Goal: Contribute content: Contribute content

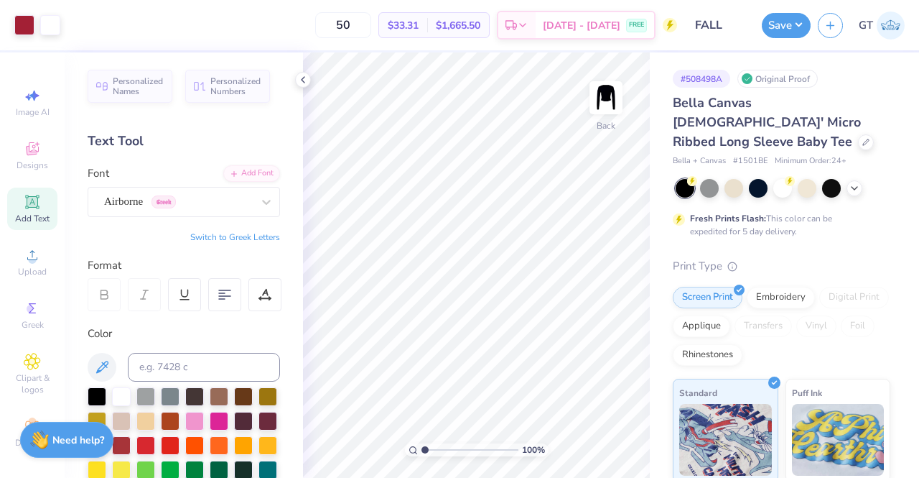
click at [24, 225] on div "Add Text" at bounding box center [32, 208] width 50 height 42
paste textarea "®"
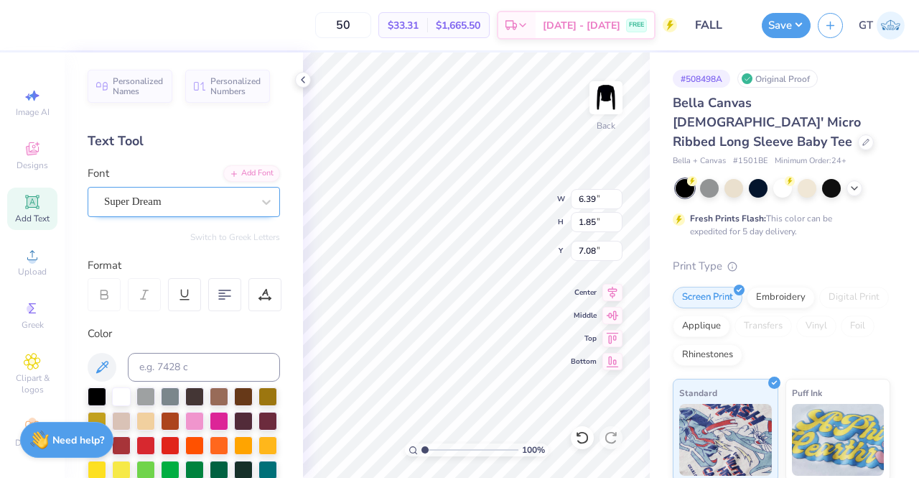
type textarea "®"
click at [214, 204] on div "Super Dream" at bounding box center [178, 201] width 151 height 22
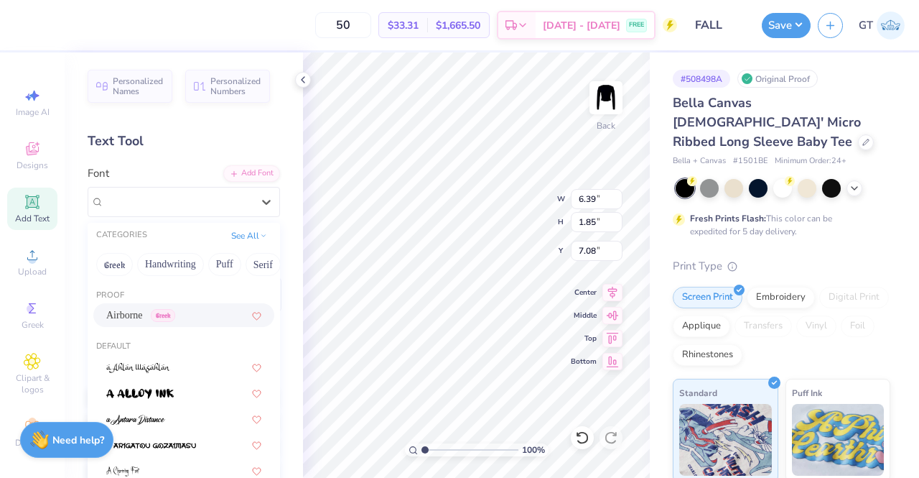
click at [124, 320] on span "Airborne" at bounding box center [124, 314] width 37 height 15
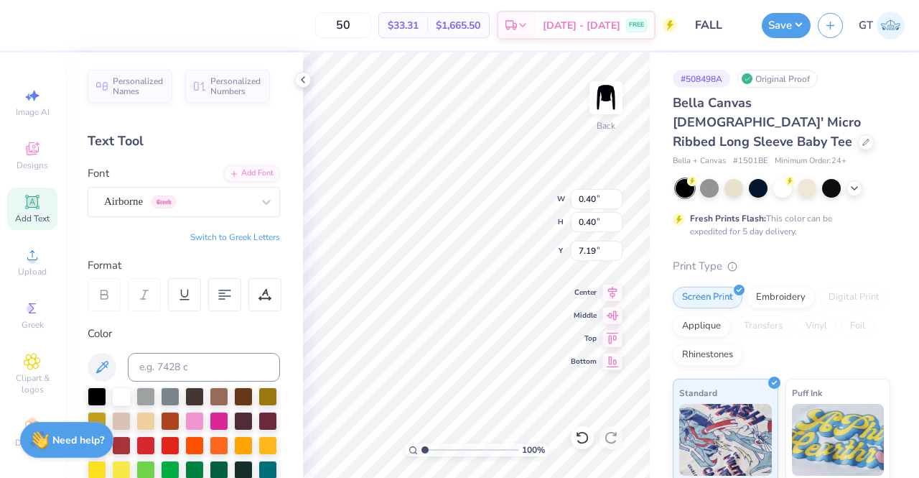
type input "0.40"
type input "3.74"
type input "2.51947760014472"
type input "3.54"
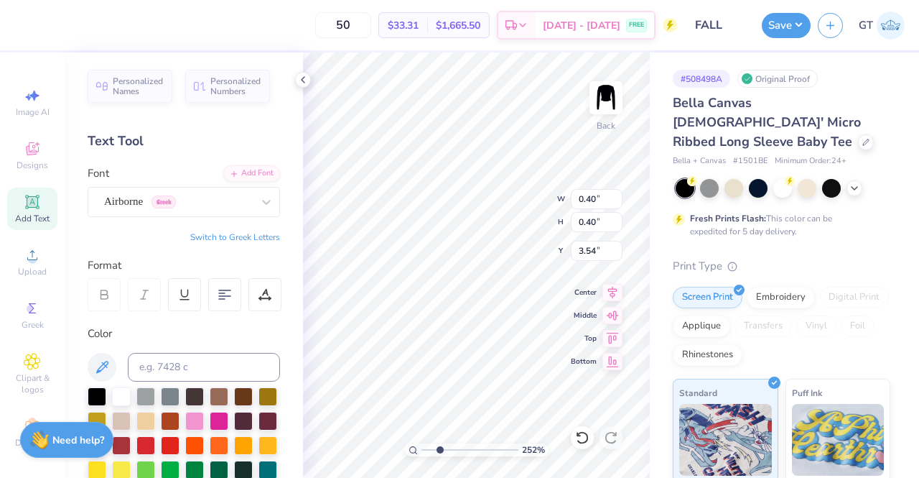
type input "2.51947760014472"
type input "0.35"
type input "0.34"
type input "3.59"
type input "2.51947760014472"
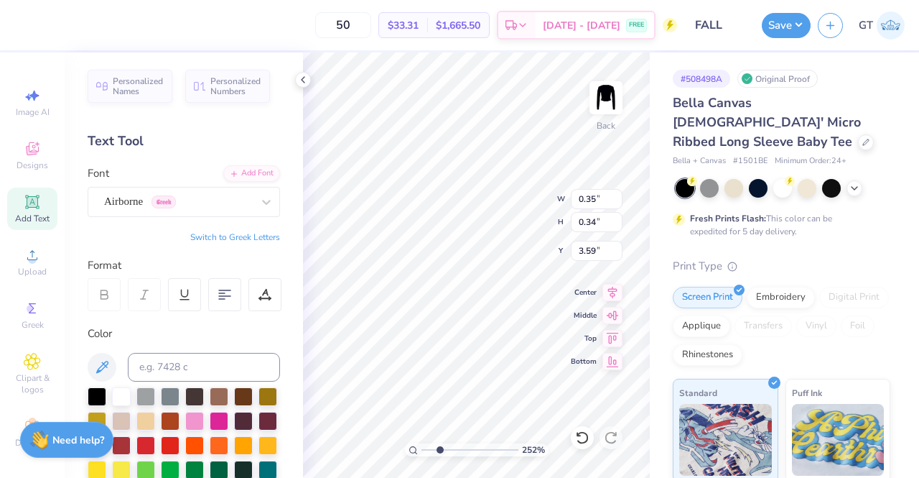
type input "0.30"
type input "3.63"
type input "2.51947760014472"
type input "0.20"
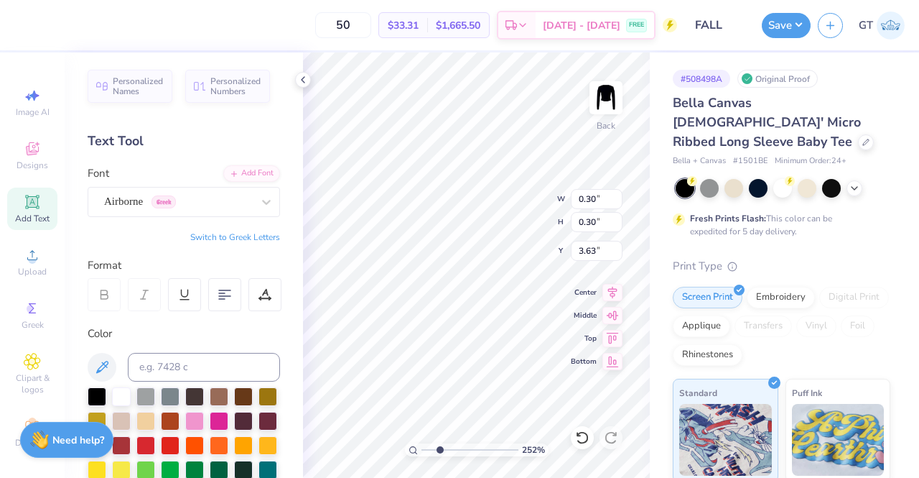
type input "0.20"
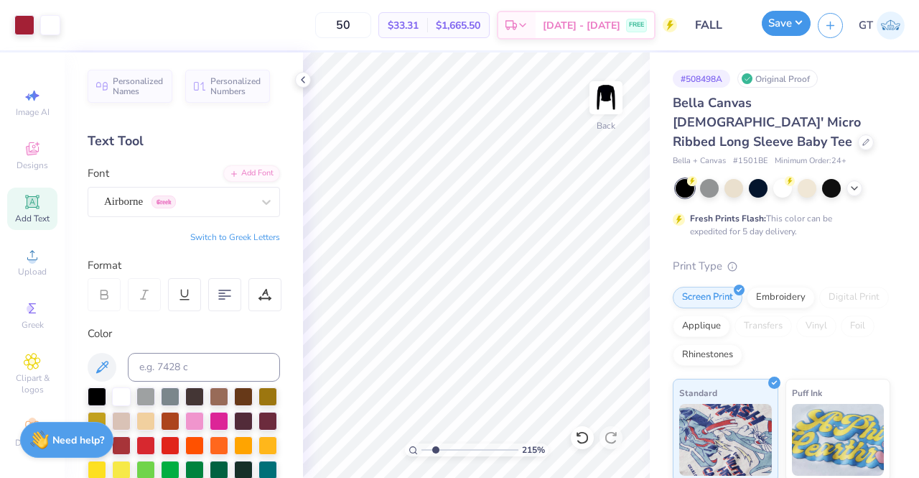
click at [797, 17] on button "Save" at bounding box center [786, 23] width 49 height 25
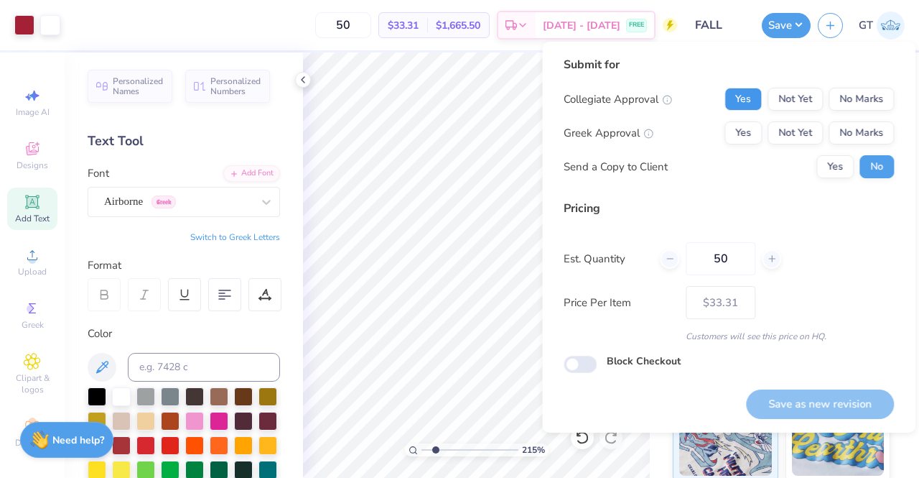
click at [749, 95] on button "Yes" at bounding box center [743, 99] width 37 height 23
click at [863, 133] on button "No Marks" at bounding box center [861, 132] width 65 height 23
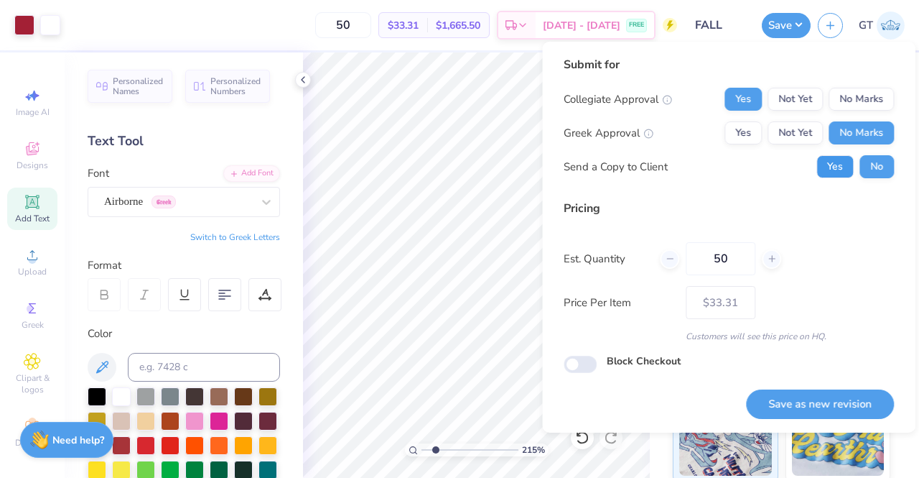
click at [833, 172] on button "Yes" at bounding box center [835, 166] width 37 height 23
type input "2.1518960424494"
click at [805, 402] on button "Save as new revision" at bounding box center [820, 403] width 148 height 29
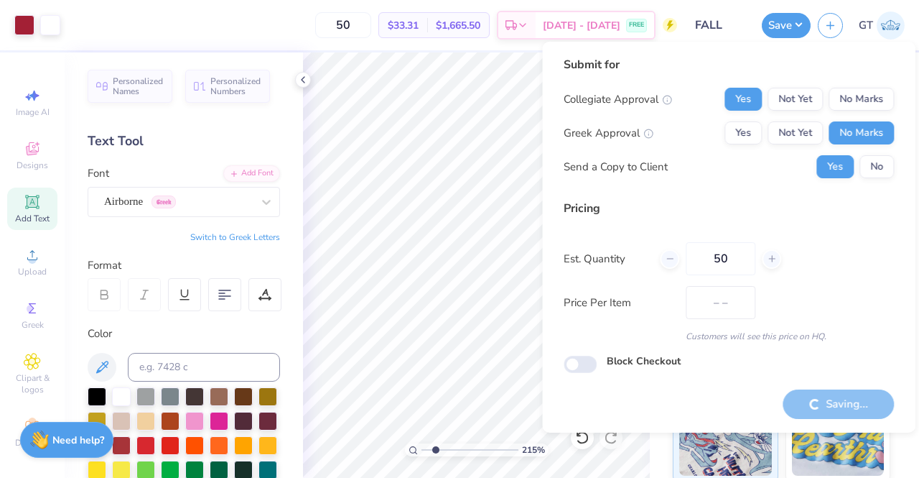
type input "$33.31"
type input "2.1518960424494"
